Goal: Task Accomplishment & Management: Complete application form

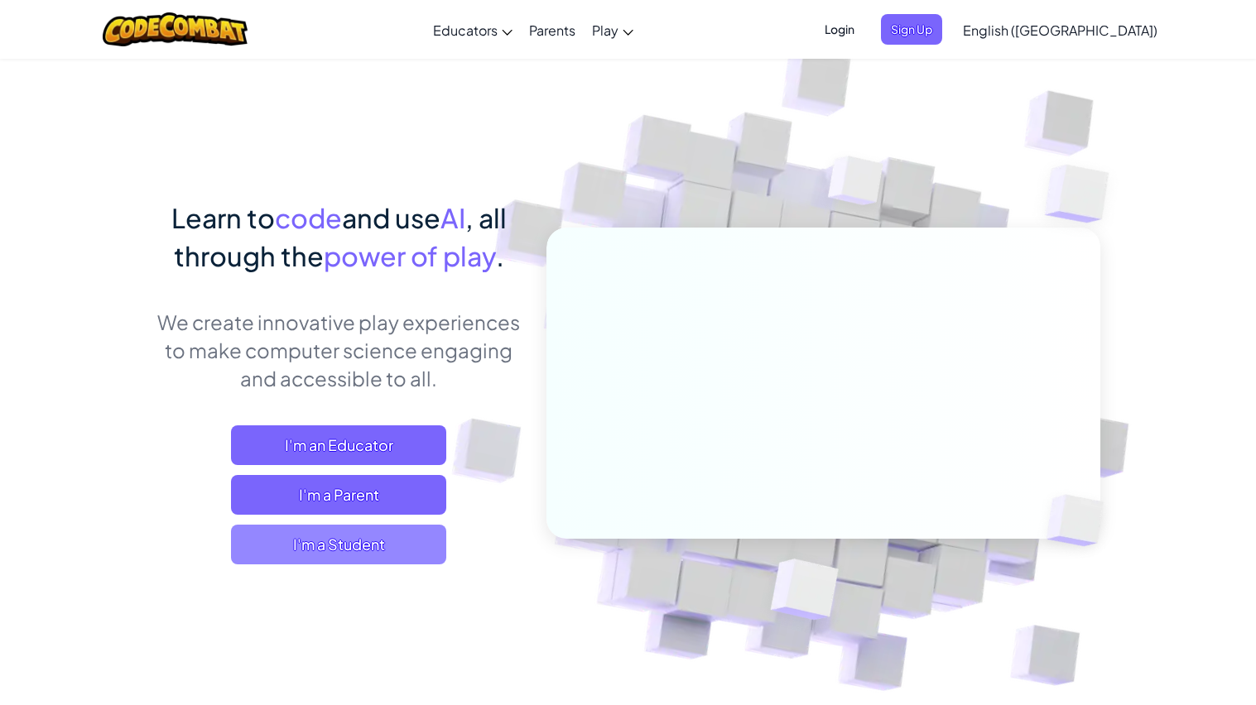
click at [415, 541] on span "I'm a Student" at bounding box center [338, 545] width 215 height 40
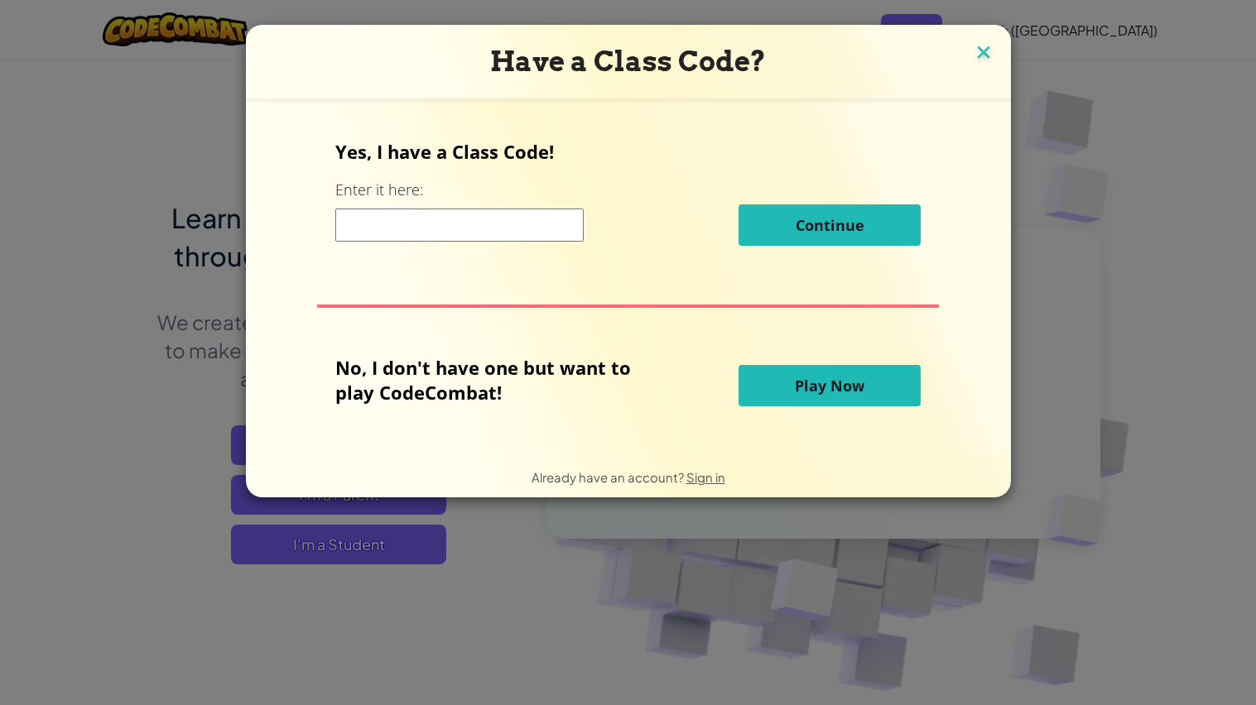
click at [976, 52] on img at bounding box center [983, 53] width 22 height 25
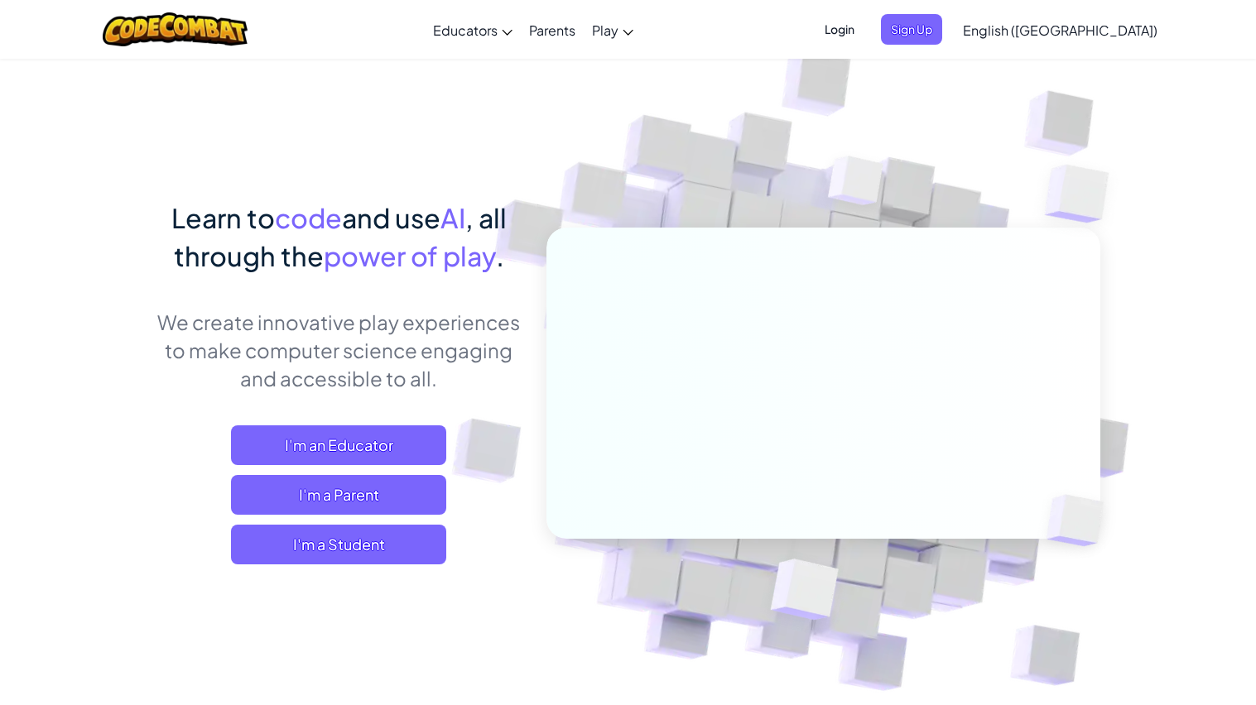
click at [864, 36] on span "Login" at bounding box center [839, 29] width 50 height 31
